Goal: Check status: Check status

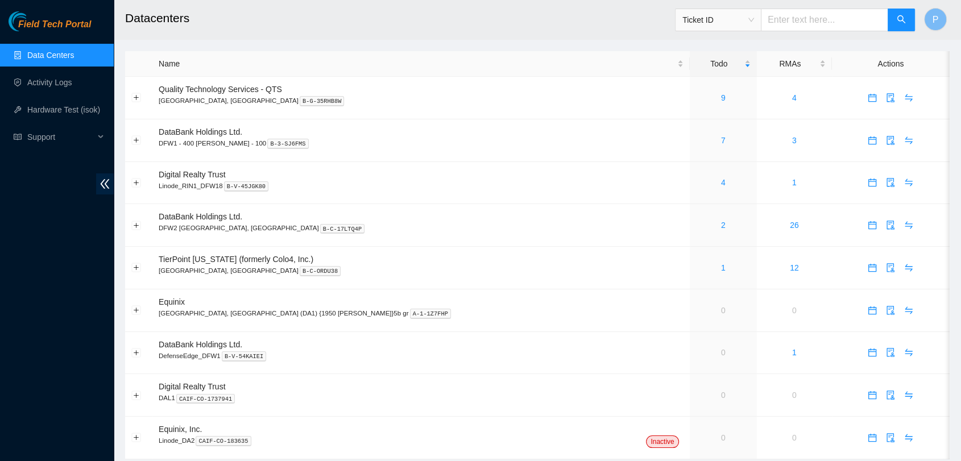
click at [830, 11] on input "text" at bounding box center [824, 20] width 127 height 23
paste input "B-V-5VLQ2G5"
type input "B-V-5VLQ2G5"
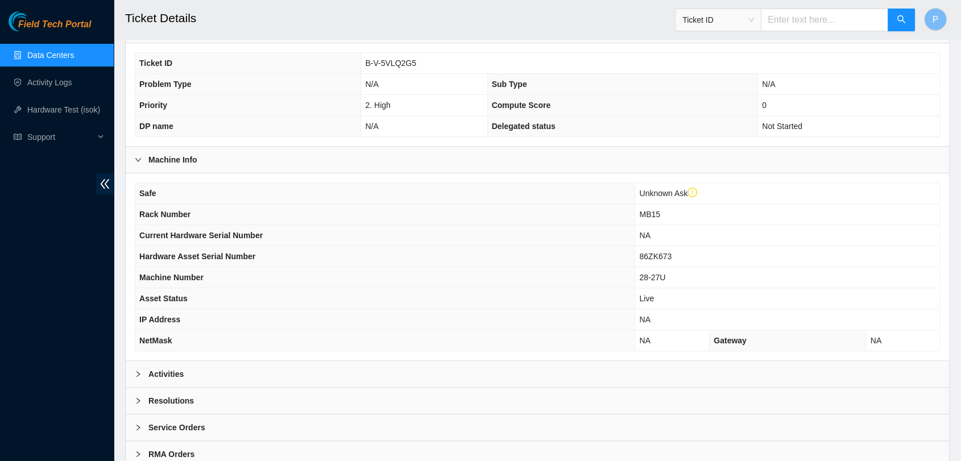
scroll to position [292, 0]
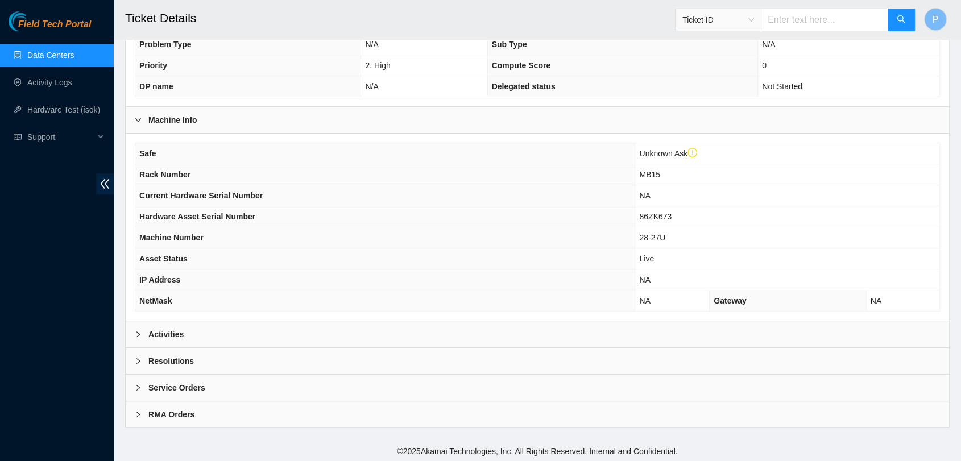
click at [409, 334] on div "Activities" at bounding box center [537, 334] width 823 height 26
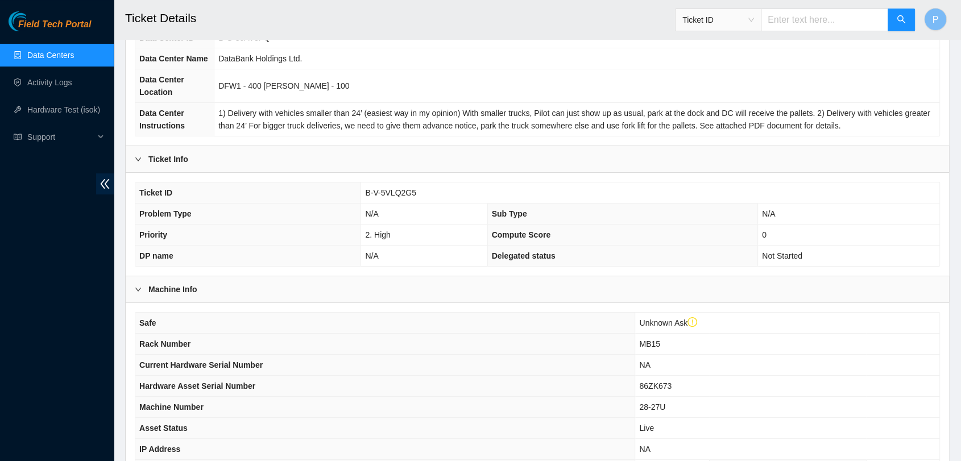
scroll to position [119, 0]
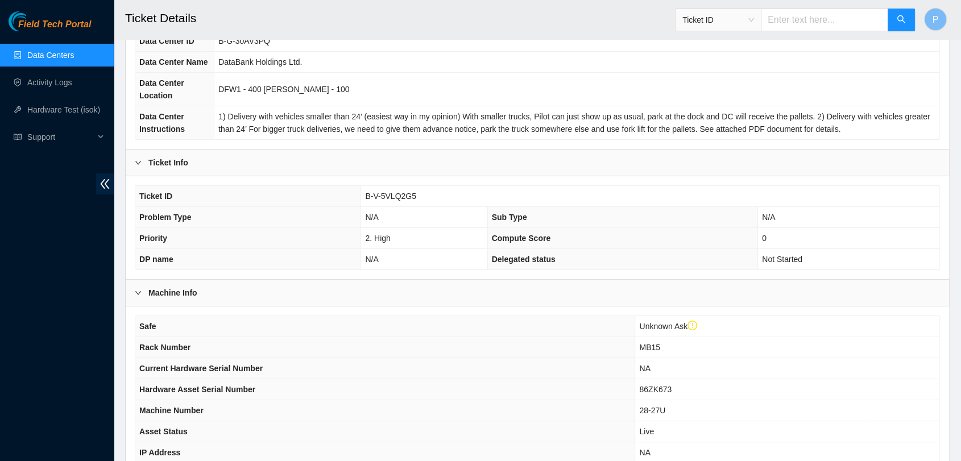
click at [74, 52] on link "Data Centers" at bounding box center [50, 55] width 47 height 9
